Goal: Navigation & Orientation: Find specific page/section

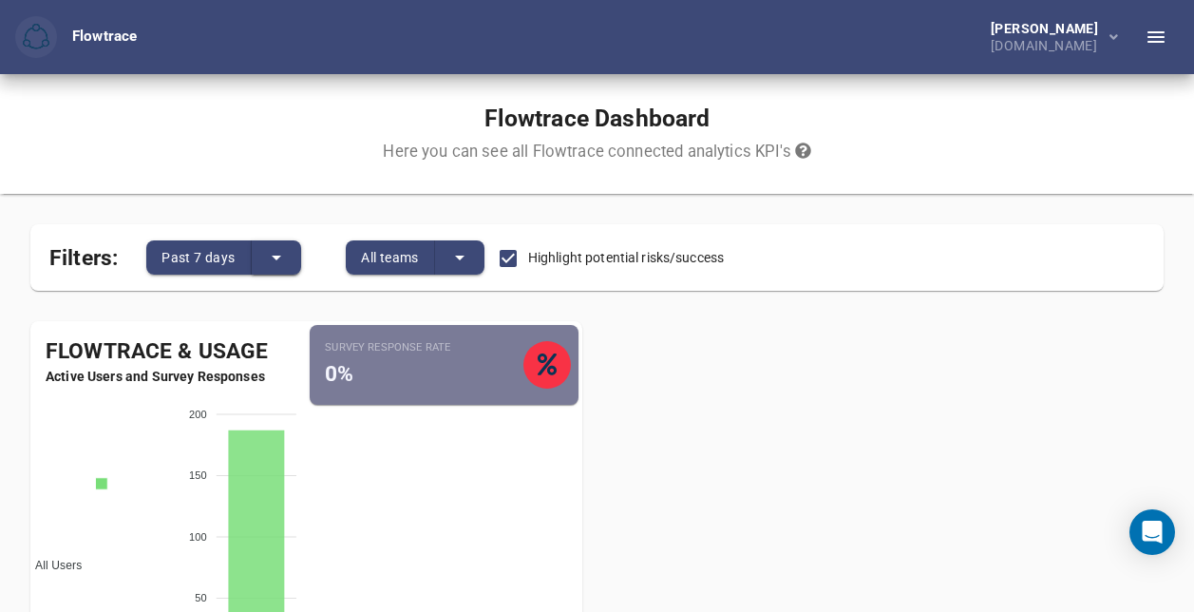
click at [282, 252] on icon "split button" at bounding box center [276, 257] width 23 height 23
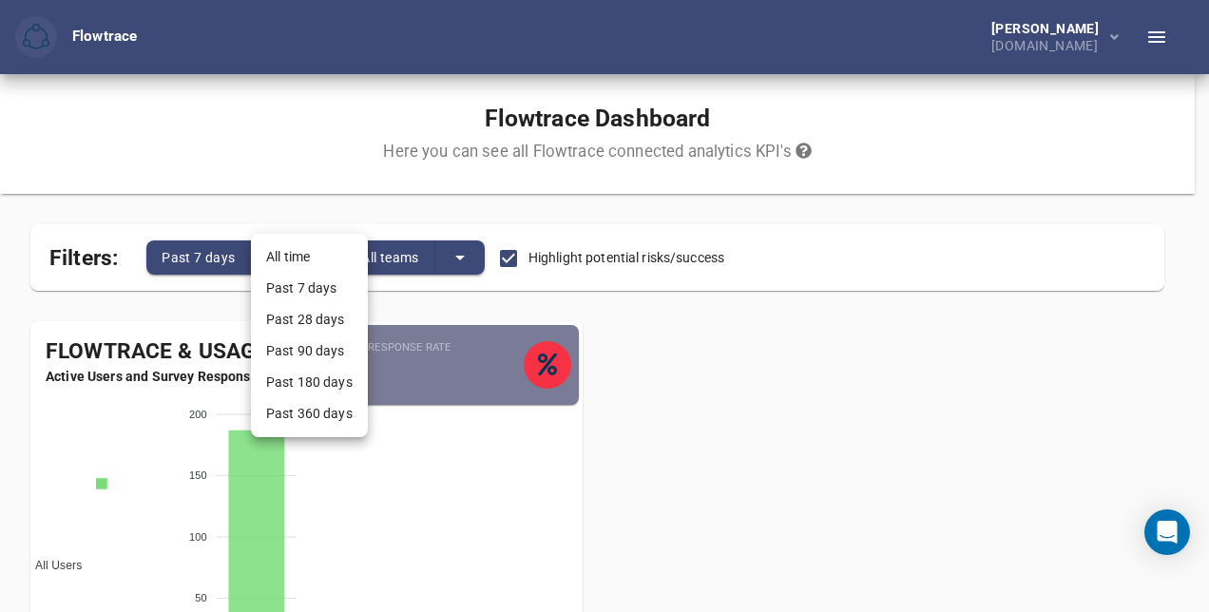
click at [289, 207] on div at bounding box center [604, 306] width 1209 height 612
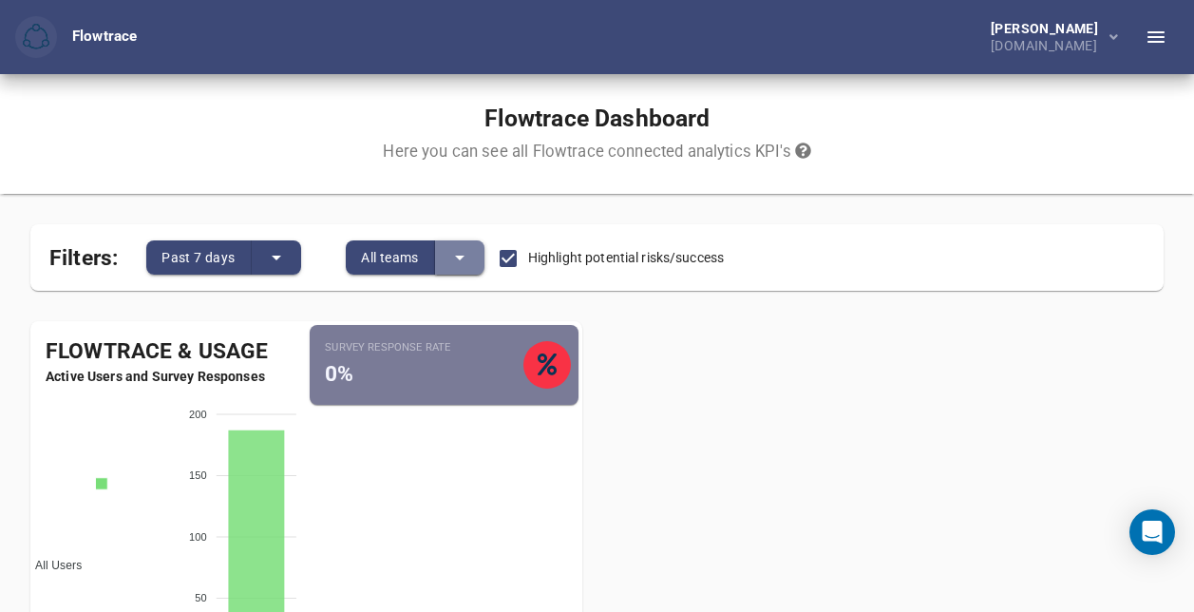
click at [465, 254] on icon "split button" at bounding box center [459, 257] width 23 height 23
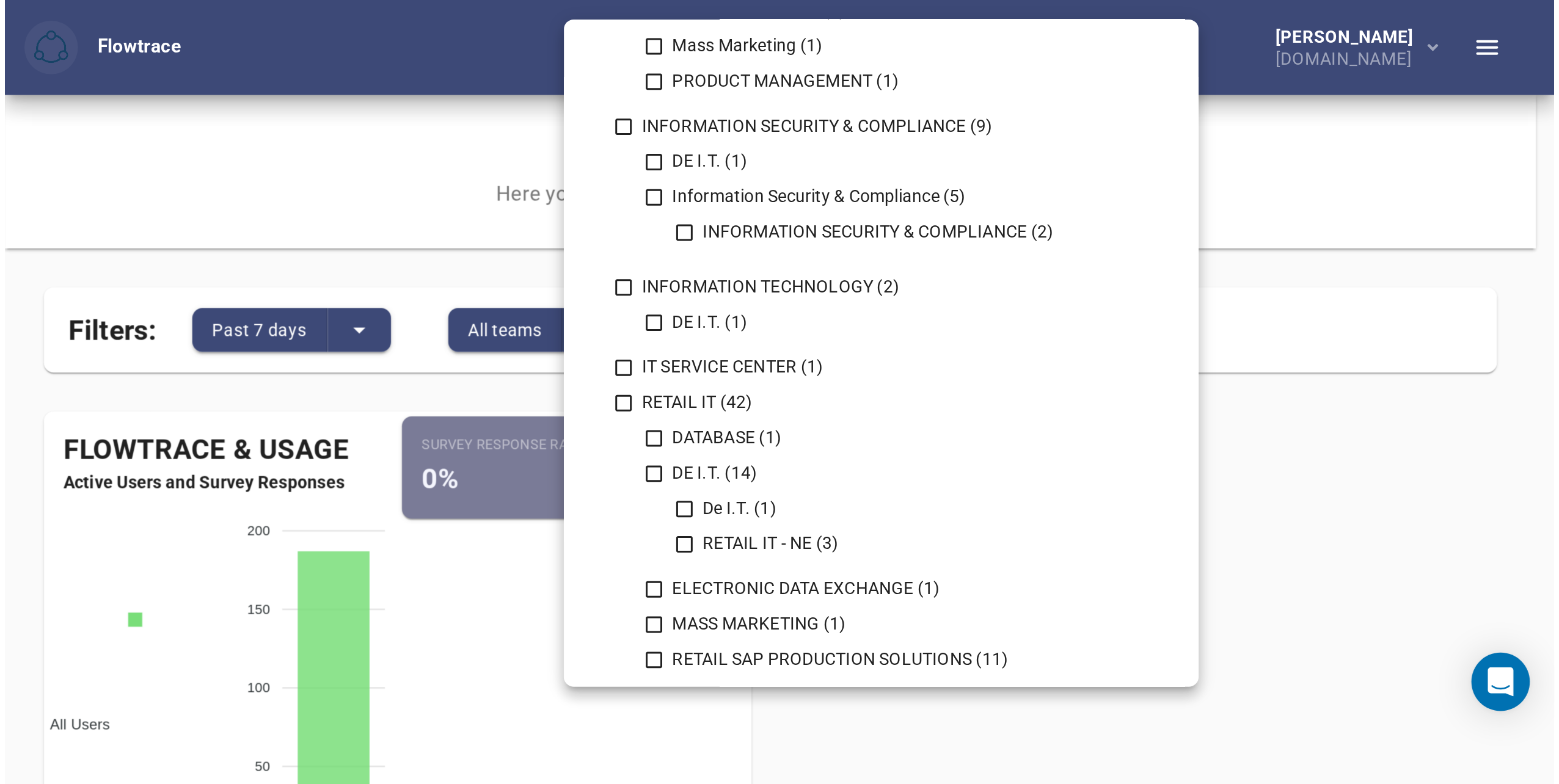
scroll to position [977, 0]
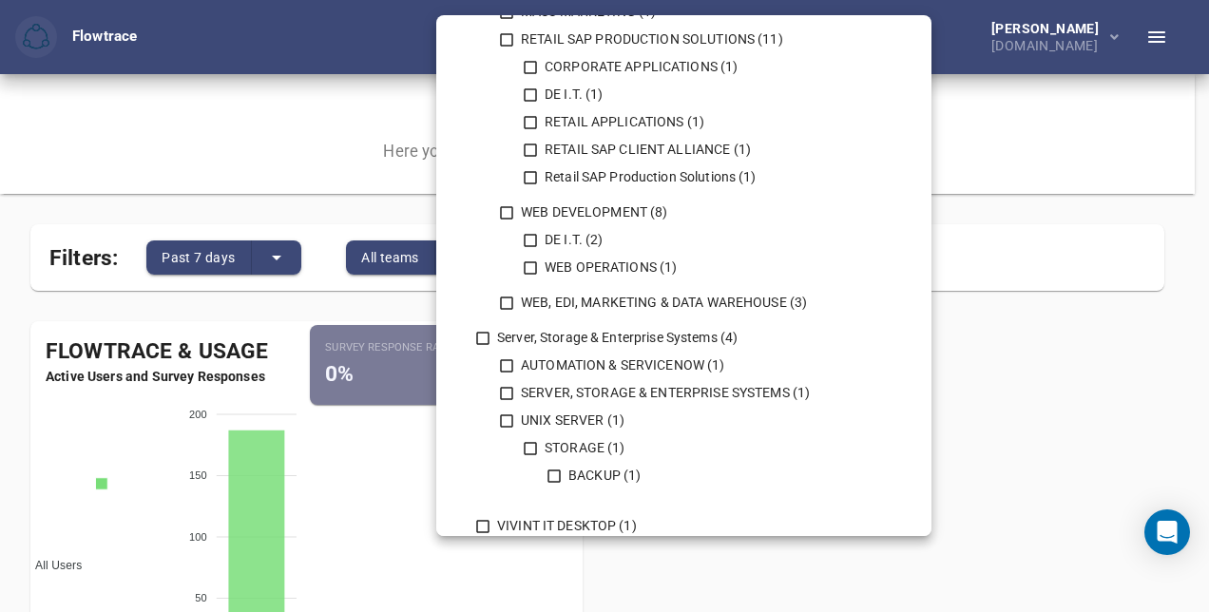
click at [1062, 362] on div at bounding box center [604, 306] width 1209 height 612
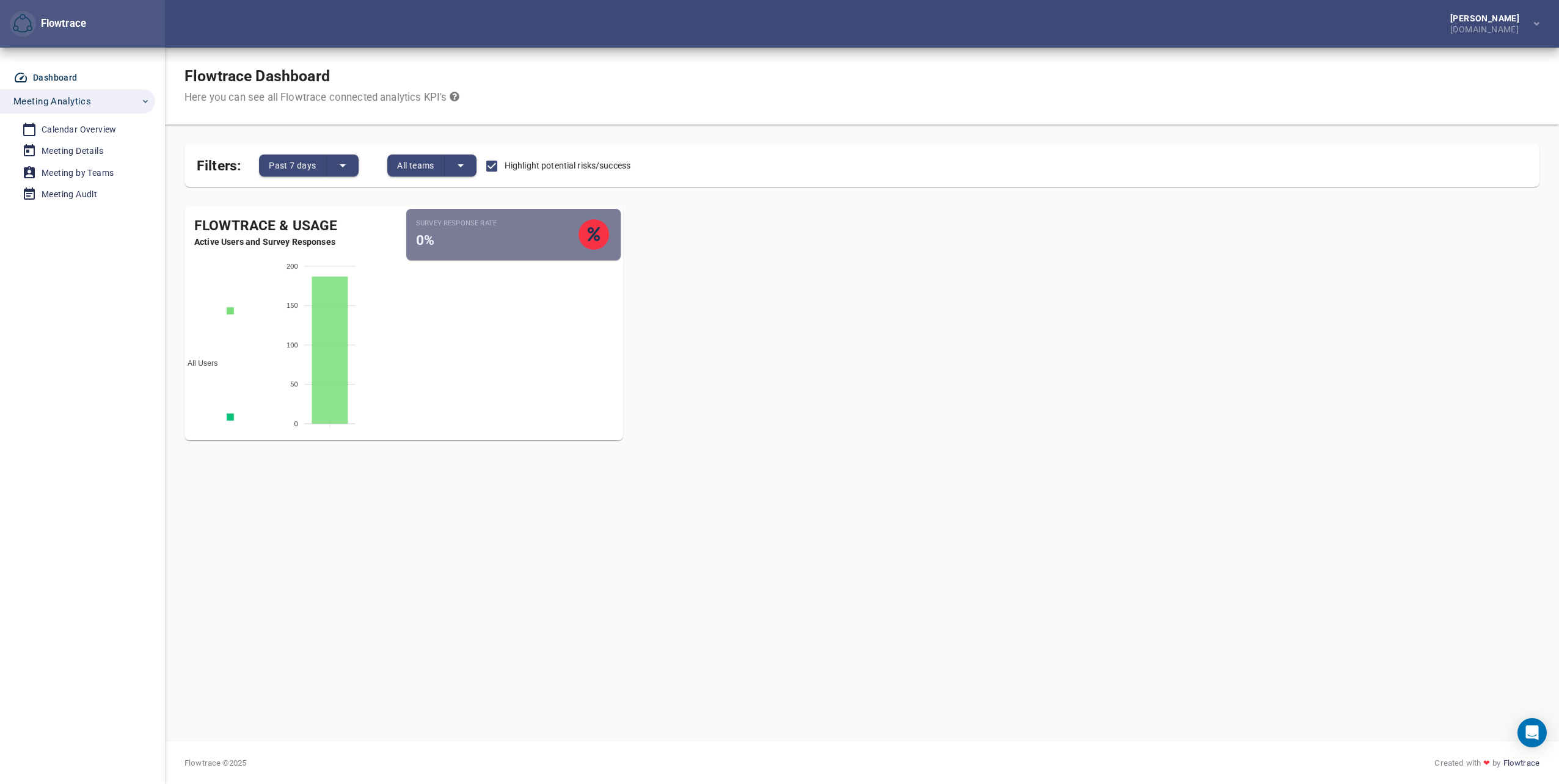
scroll to position [927, 0]
click at [1374, 406] on div "Flowtrace & Usage Active Users and Survey Responses All Users Active Employees …" at bounding box center [862, 328] width 1374 height 263
drag, startPoint x: 1474, startPoint y: 0, endPoint x: 665, endPoint y: 90, distance: 814.0
click at [665, 90] on div "Flowtrace Dashboard Here you can see all Flowtrace connected analytics KPI's" at bounding box center [862, 86] width 1394 height 77
